Goal: Task Accomplishment & Management: Use online tool/utility

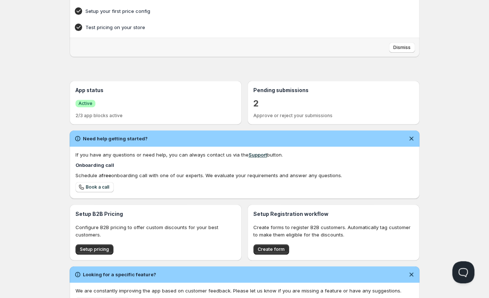
scroll to position [90, 0]
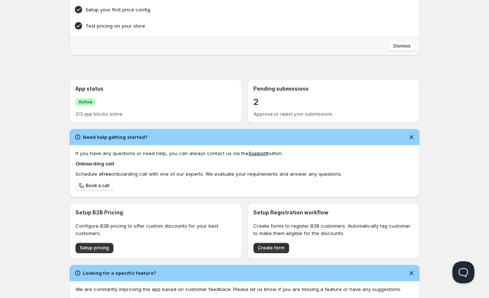
click at [340, 100] on div "2" at bounding box center [334, 101] width 160 height 13
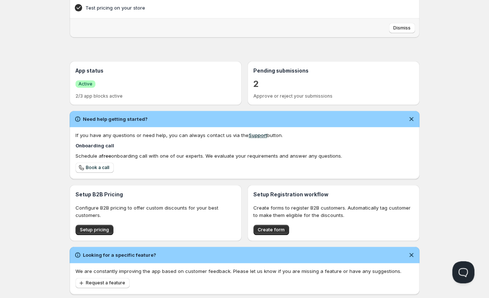
scroll to position [109, 0]
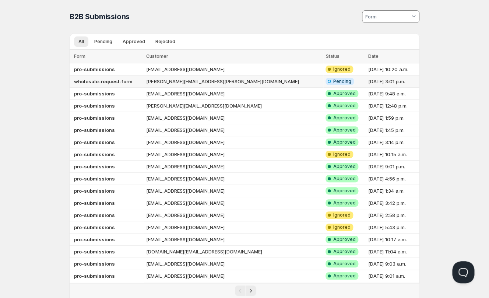
scroll to position [1, 0]
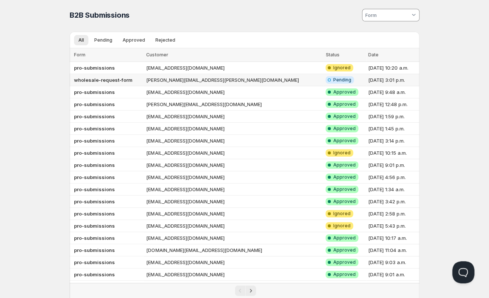
click at [107, 82] on b "wholesale-request-form" at bounding box center [103, 80] width 59 height 6
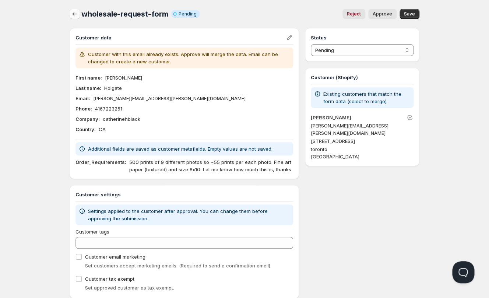
click at [71, 14] on button "button" at bounding box center [75, 14] width 10 height 10
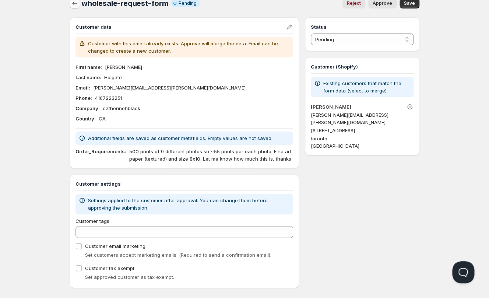
scroll to position [14, 0]
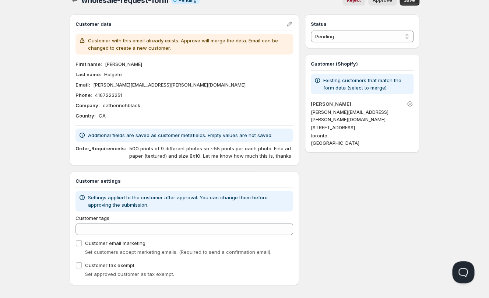
drag, startPoint x: 74, startPoint y: 0, endPoint x: 75, endPoint y: 10, distance: 10.1
click at [74, 0] on span "Online" at bounding box center [244, 5] width 485 height 10
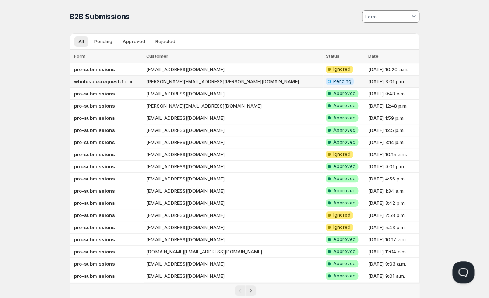
click at [196, 80] on td "alexandra.holgate@hotmail.com" at bounding box center [233, 82] width 179 height 12
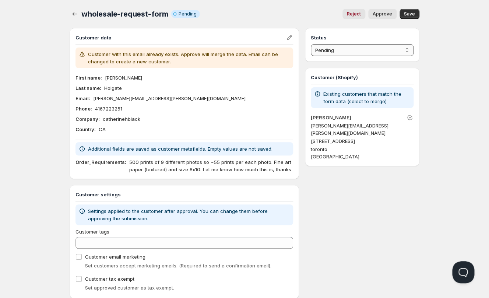
select select "3"
click option "Ignored" at bounding box center [0, 0] width 0 height 0
click at [410, 13] on span "Save" at bounding box center [409, 14] width 11 height 6
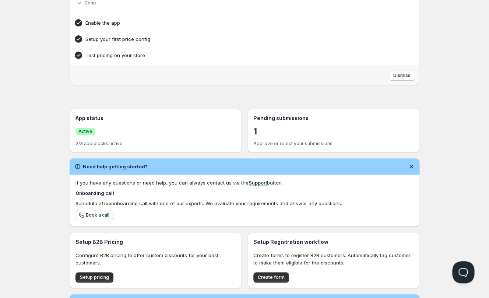
scroll to position [123, 0]
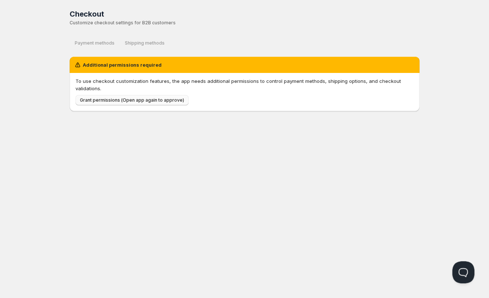
click at [103, 103] on button "Grant permissions (Open app again to approve)" at bounding box center [132, 100] width 113 height 10
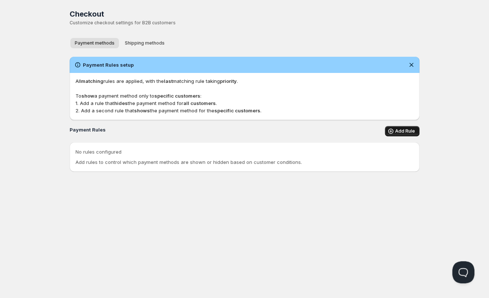
click at [399, 130] on span "Add Rule" at bounding box center [405, 131] width 20 height 6
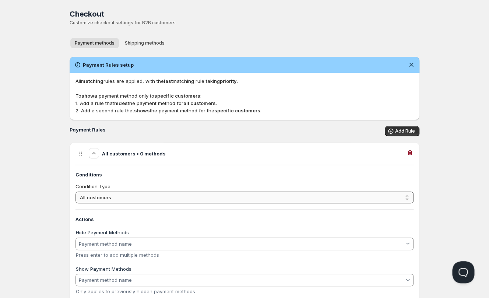
scroll to position [29, 0]
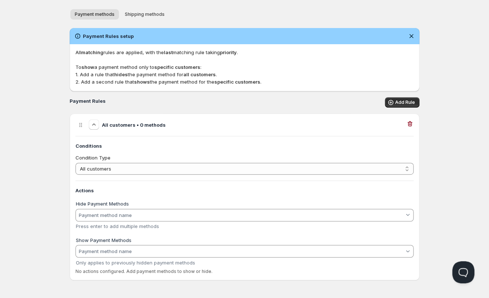
click at [25, 21] on div "Home Pricing Price lists Checkout Forms Submissions Settings Features Plans Che…" at bounding box center [244, 135] width 489 height 328
click at [41, 14] on div "Home Pricing Price lists Checkout Forms Submissions Settings Features Plans Che…" at bounding box center [244, 135] width 489 height 328
click at [128, 217] on input "Hide Payment Methods" at bounding box center [241, 215] width 327 height 12
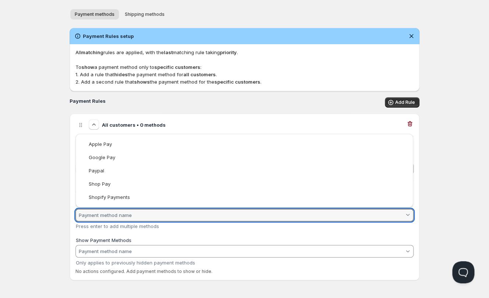
click at [57, 161] on html "Home Pricing Price lists Checkout Forms Submissions Settings Features Plans Che…" at bounding box center [244, 135] width 489 height 328
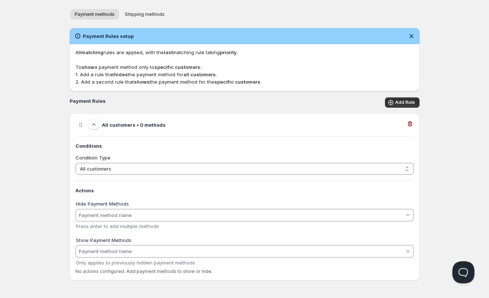
click at [56, 208] on div "Home Pricing Price lists Checkout Forms Submissions Settings Features Plans Che…" at bounding box center [244, 135] width 489 height 328
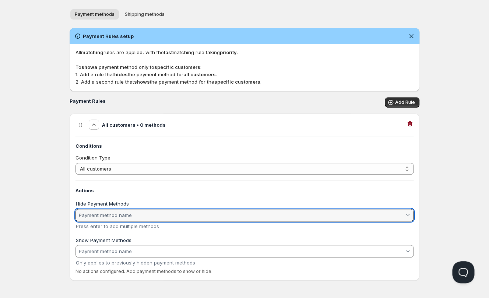
click at [98, 211] on input "Hide Payment Methods" at bounding box center [241, 215] width 327 height 12
drag, startPoint x: 51, startPoint y: 157, endPoint x: 63, endPoint y: 136, distance: 24.8
click at [51, 157] on html "Home Pricing Price lists Checkout Forms Submissions Settings Features Plans Che…" at bounding box center [244, 135] width 489 height 328
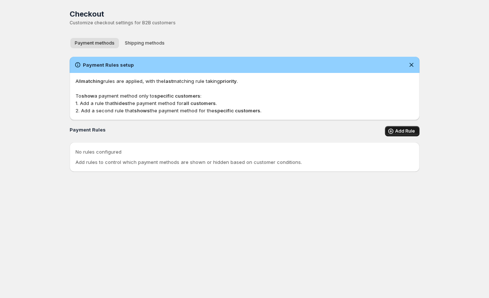
click at [404, 132] on span "Add Rule" at bounding box center [405, 131] width 20 height 6
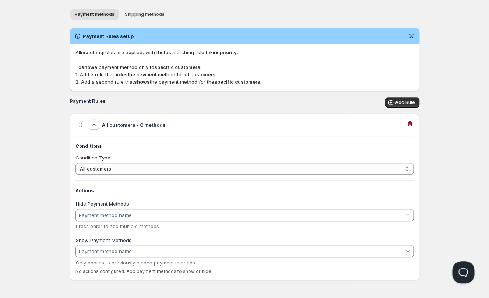
click at [111, 215] on input "Hide Payment Methods" at bounding box center [241, 215] width 327 height 12
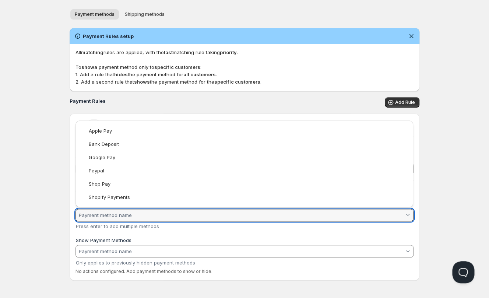
click at [131, 143] on div "Bank Deposit" at bounding box center [247, 144] width 319 height 6
type vaadin-combo-box "Bank Deposit"
type input "Bank Deposit"
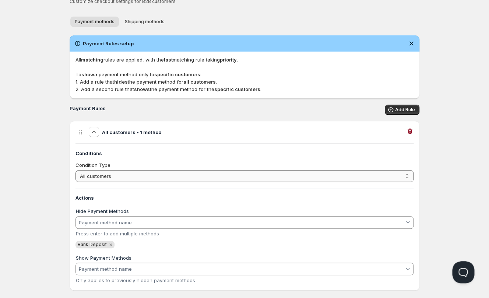
scroll to position [32, 0]
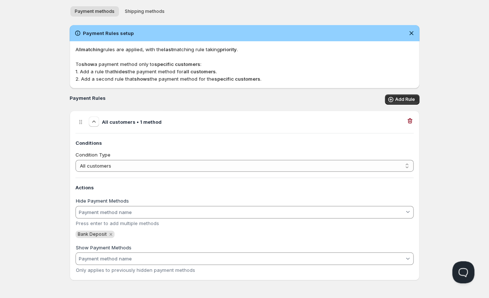
click at [34, 27] on div "Home Pricing Price lists Checkout Forms Submissions Settings Features Plans Che…" at bounding box center [244, 133] width 489 height 331
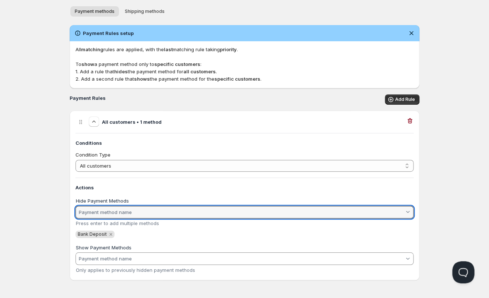
click at [111, 212] on input "Hide Payment Methods" at bounding box center [241, 212] width 327 height 12
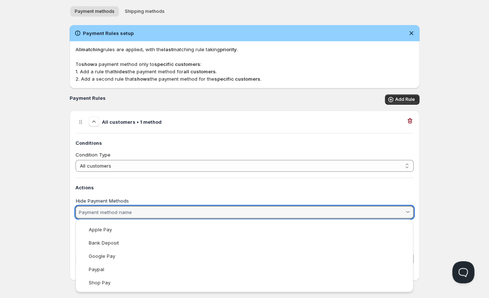
click at [56, 213] on html "Home Pricing Price lists Checkout Forms Submissions Settings Features Plans Che…" at bounding box center [244, 133] width 489 height 331
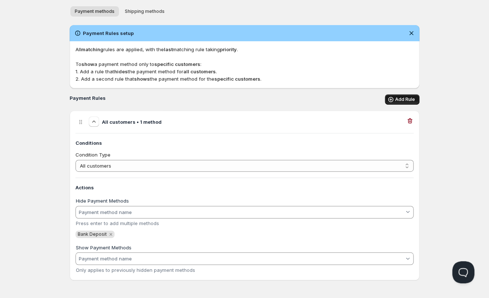
click at [407, 100] on span "Add Rule" at bounding box center [405, 100] width 20 height 6
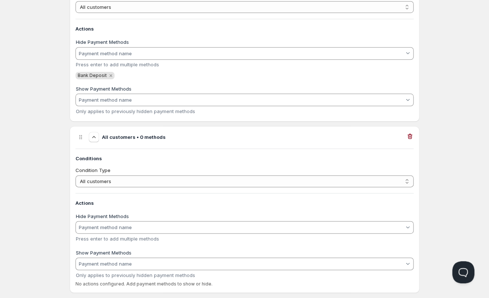
scroll to position [203, 0]
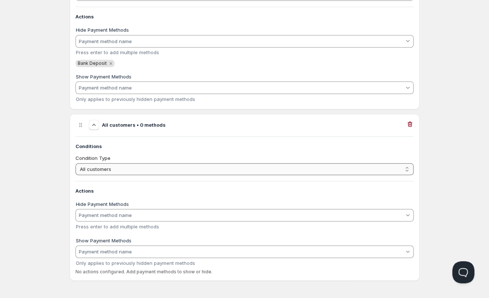
select select "1"
click option "Customer has tags" at bounding box center [0, 0] width 0 height 0
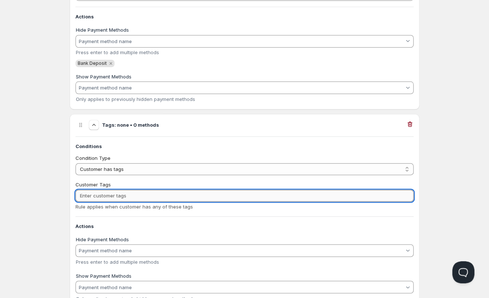
click at [115, 197] on input "Customer Tags" at bounding box center [245, 196] width 338 height 12
paste input "Payment to info@thegicleefactory.ca"
drag, startPoint x: 29, startPoint y: 185, endPoint x: 15, endPoint y: 184, distance: 14.0
click at [17, 185] on div "Home Pricing Price lists Checkout Forms Submissions Settings Features Plans Che…" at bounding box center [244, 65] width 489 height 537
drag, startPoint x: 178, startPoint y: 195, endPoint x: 79, endPoint y: 192, distance: 99.6
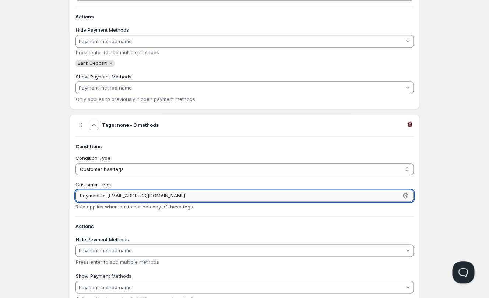
click at [71, 188] on div "Tags: none • 0 methods Conditions Condition Type All customers Customer has tag…" at bounding box center [245, 215] width 350 height 202
drag, startPoint x: 188, startPoint y: 195, endPoint x: 261, endPoint y: 196, distance: 72.6
click at [102, 192] on input "Payment to info@thegicleefactory.ca" at bounding box center [238, 196] width 325 height 12
type input "Payment to info@thegicleefactory.ca"
click at [406, 195] on icon "button" at bounding box center [406, 196] width 3 height 3
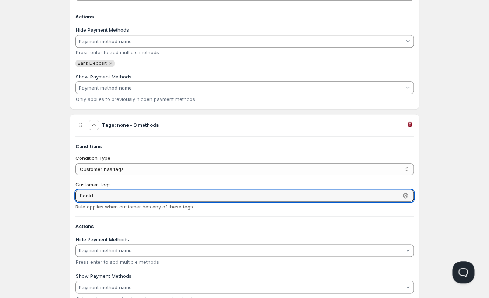
type input "BankT"
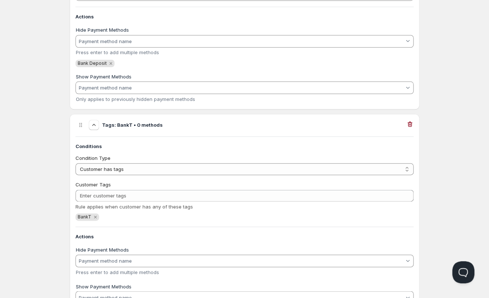
click at [59, 193] on div "Home Pricing Price lists Checkout Forms Submissions Settings Features Plans Che…" at bounding box center [244, 71] width 489 height 548
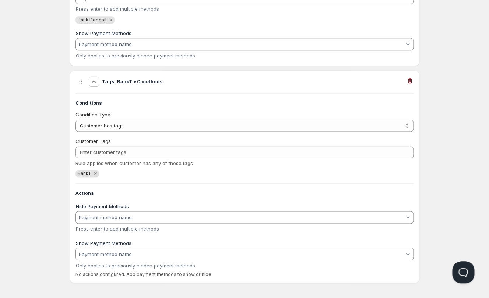
scroll to position [248, 0]
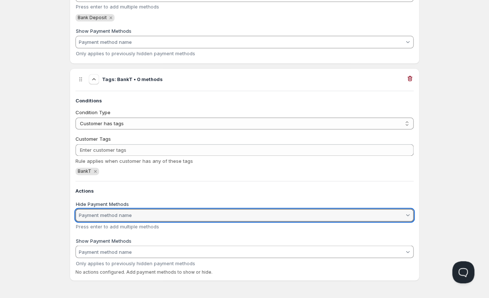
click at [117, 215] on input "Hide Payment Methods" at bounding box center [241, 215] width 327 height 12
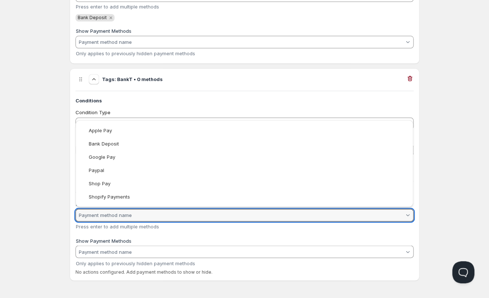
click at [125, 141] on div "Bank Deposit" at bounding box center [247, 144] width 319 height 6
type vaadin-combo-box "Bank Deposit"
type input "Bank Deposit"
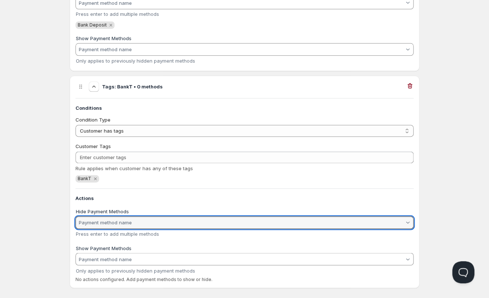
click at [36, 163] on div "Home Pricing Price lists Checkout Forms Submissions Settings Features Plans Che…" at bounding box center [244, 33] width 489 height 548
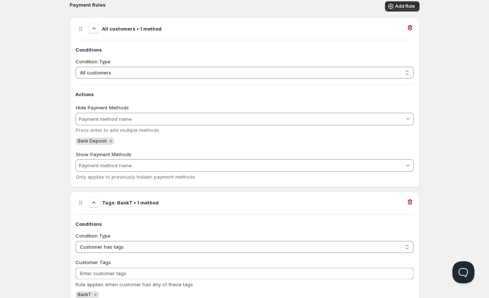
scroll to position [124, 0]
drag, startPoint x: 95, startPoint y: 204, endPoint x: 101, endPoint y: 204, distance: 5.5
click at [96, 205] on icon "button" at bounding box center [93, 203] width 7 height 7
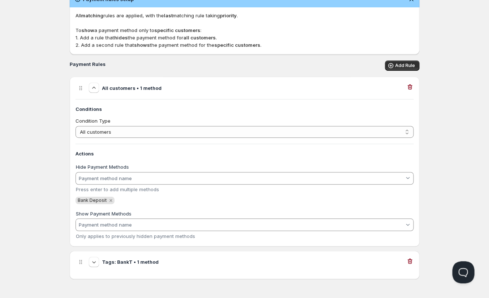
scroll to position [59, 0]
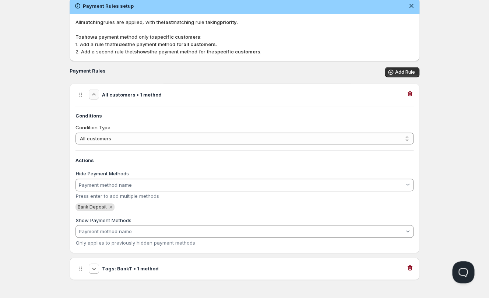
click at [96, 95] on icon "button" at bounding box center [93, 94] width 7 height 7
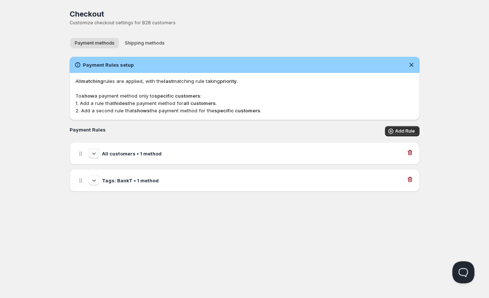
click at [153, 151] on h3 "All customers • 1 method" at bounding box center [132, 153] width 60 height 7
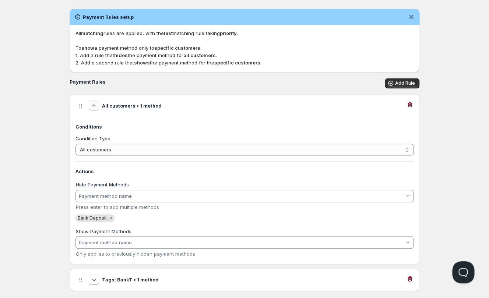
scroll to position [59, 0]
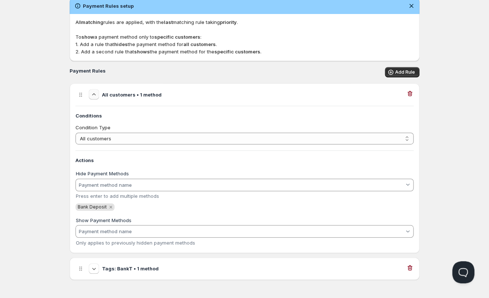
click at [129, 98] on h3 "All customers • 1 method" at bounding box center [132, 94] width 60 height 7
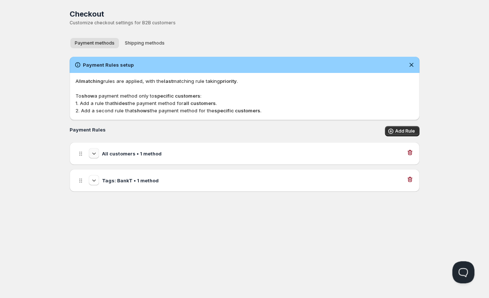
drag, startPoint x: 114, startPoint y: 182, endPoint x: 131, endPoint y: 174, distance: 19.2
click at [114, 182] on h3 "Tags: BankT • 1 method" at bounding box center [130, 180] width 57 height 7
select select "1"
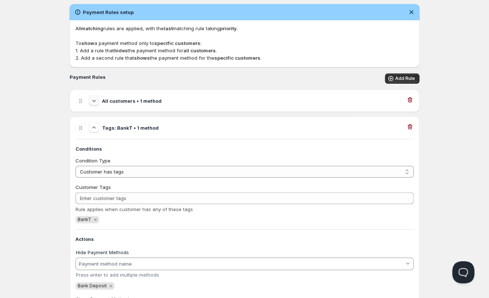
scroll to position [105, 0]
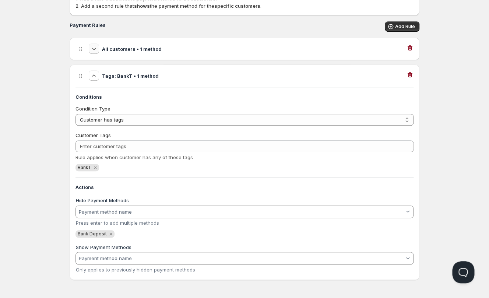
click at [115, 76] on h3 "Tags: BankT • 1 method" at bounding box center [130, 75] width 57 height 7
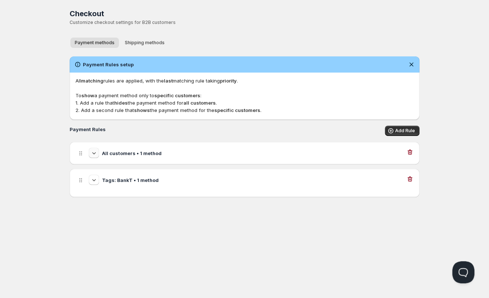
scroll to position [0, 0]
click at [46, 51] on div "Home Pricing Price lists Checkout Forms Submissions Settings Features Plans Che…" at bounding box center [244, 149] width 489 height 298
click at [136, 153] on h3 "All customers • 1 method" at bounding box center [132, 153] width 60 height 7
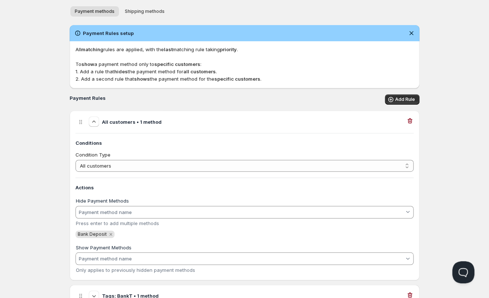
scroll to position [59, 0]
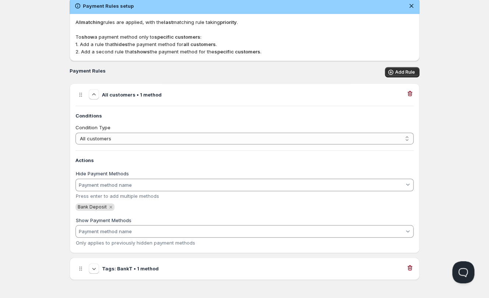
click at [142, 97] on h3 "All customers • 1 method" at bounding box center [132, 94] width 60 height 7
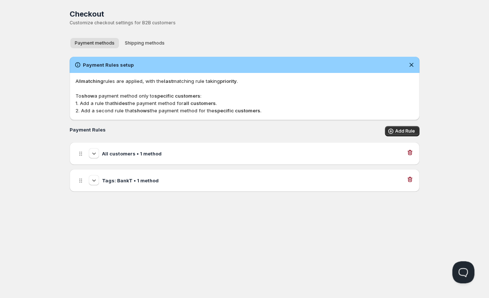
click at [137, 182] on h3 "Tags: BankT • 1 method" at bounding box center [130, 180] width 57 height 7
select select "1"
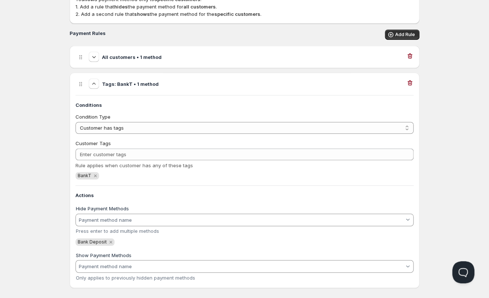
scroll to position [105, 0]
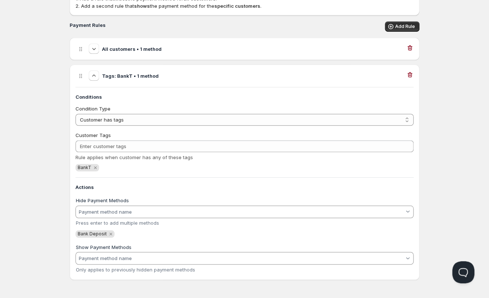
click at [108, 233] on icon "Remove Bank Deposit" at bounding box center [111, 234] width 7 height 7
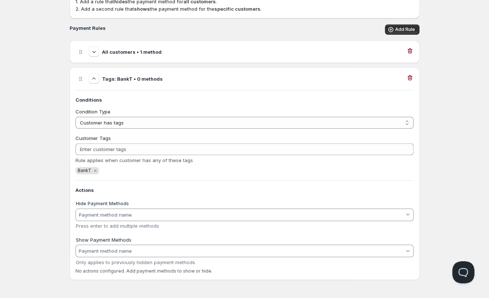
click at [98, 251] on input "Show Payment Methods" at bounding box center [241, 251] width 327 height 12
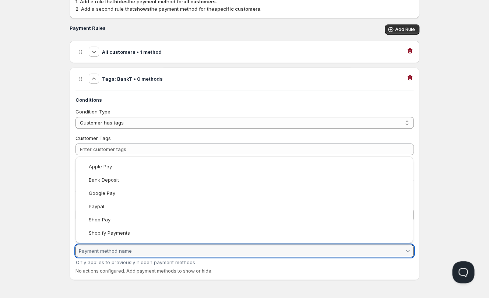
scroll to position [101, 0]
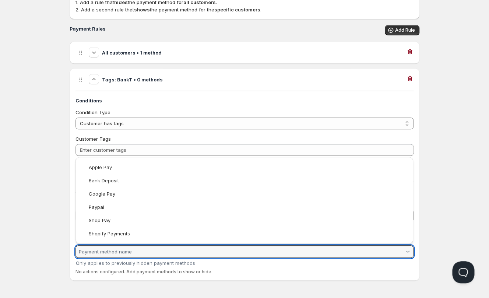
click at [0, 0] on slot "Bank Deposit" at bounding box center [0, 0] width 0 height 0
type vaadin-combo-box "Bank Deposit"
type input "Bank Deposit"
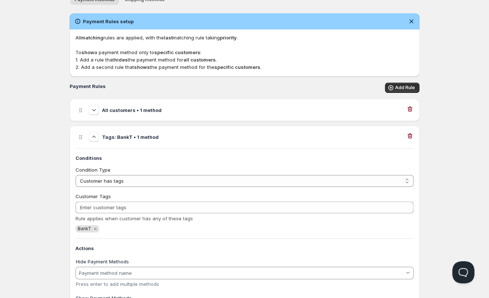
scroll to position [0, 0]
